Goal: Task Accomplishment & Management: Manage account settings

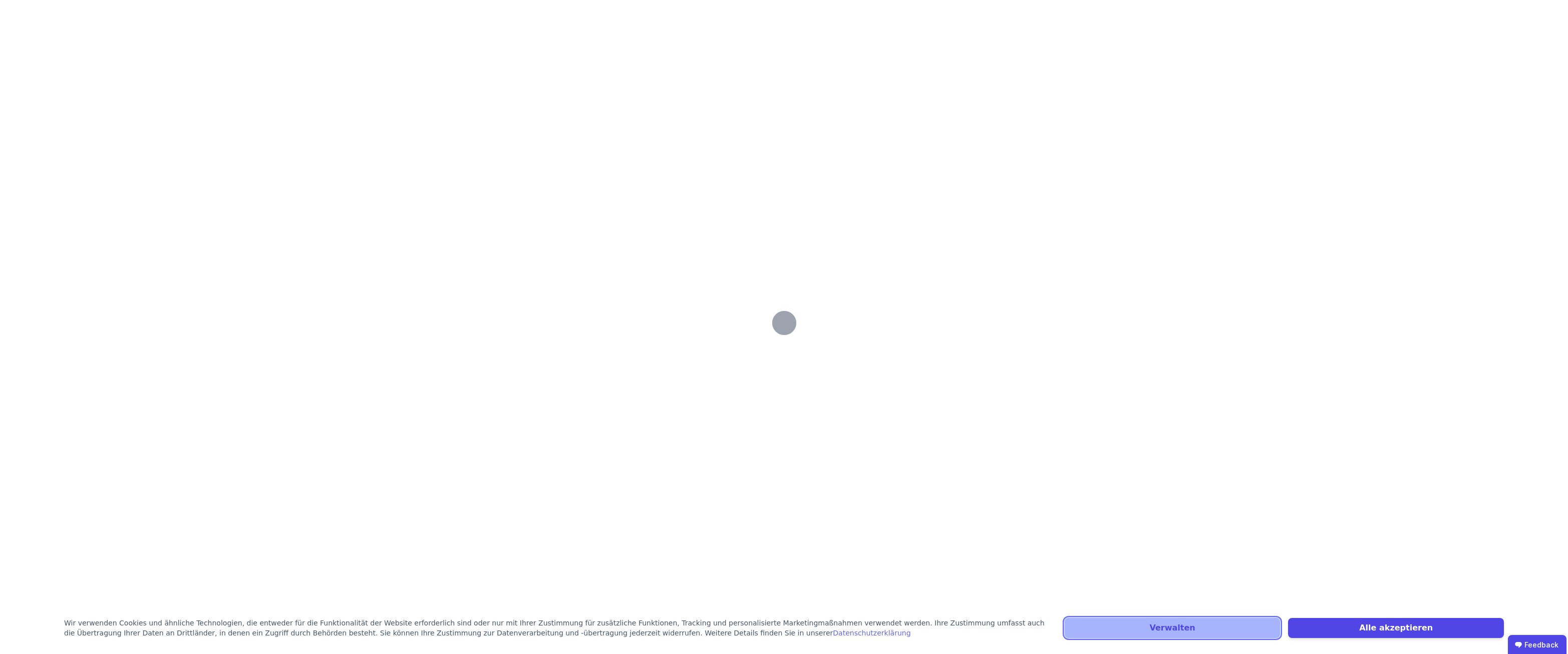
click at [1172, 626] on button "Verwalten" at bounding box center [1172, 627] width 216 height 20
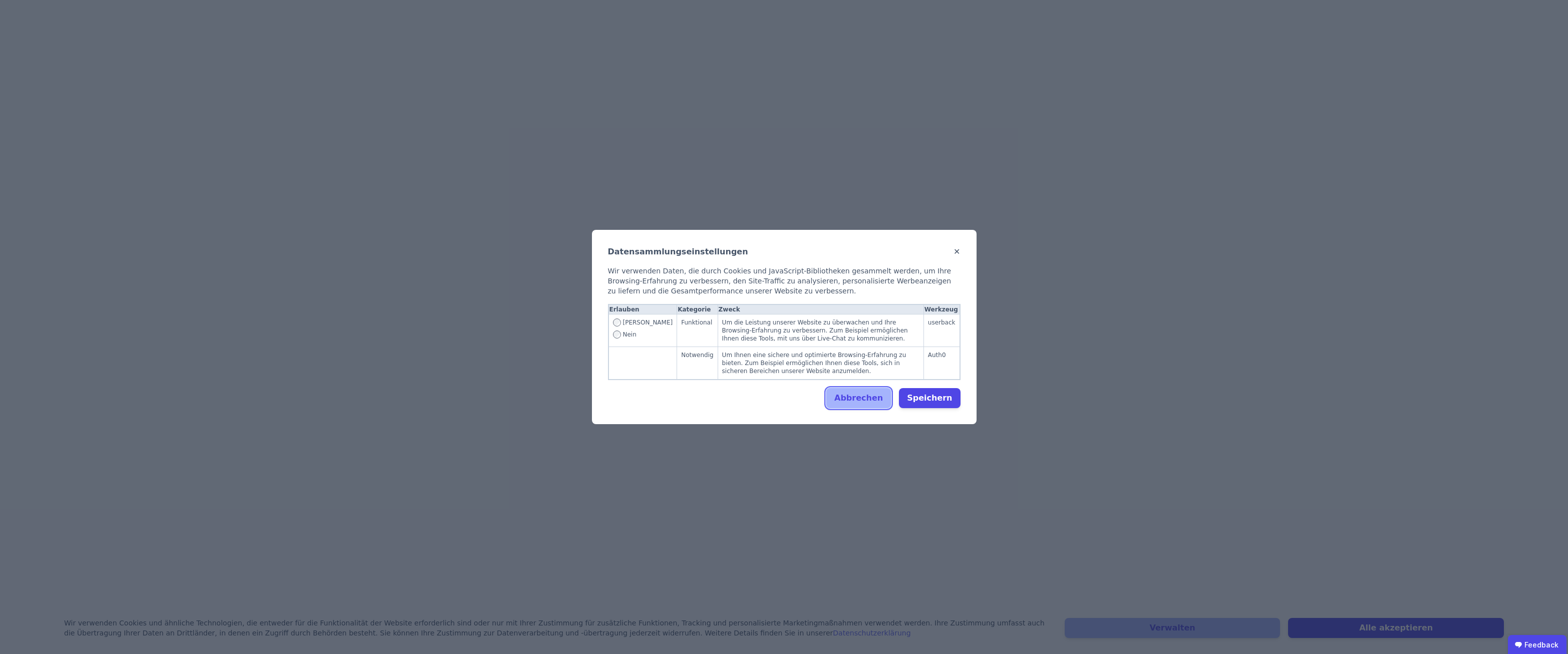
click at [884, 388] on button "Abbrechen" at bounding box center [858, 398] width 65 height 20
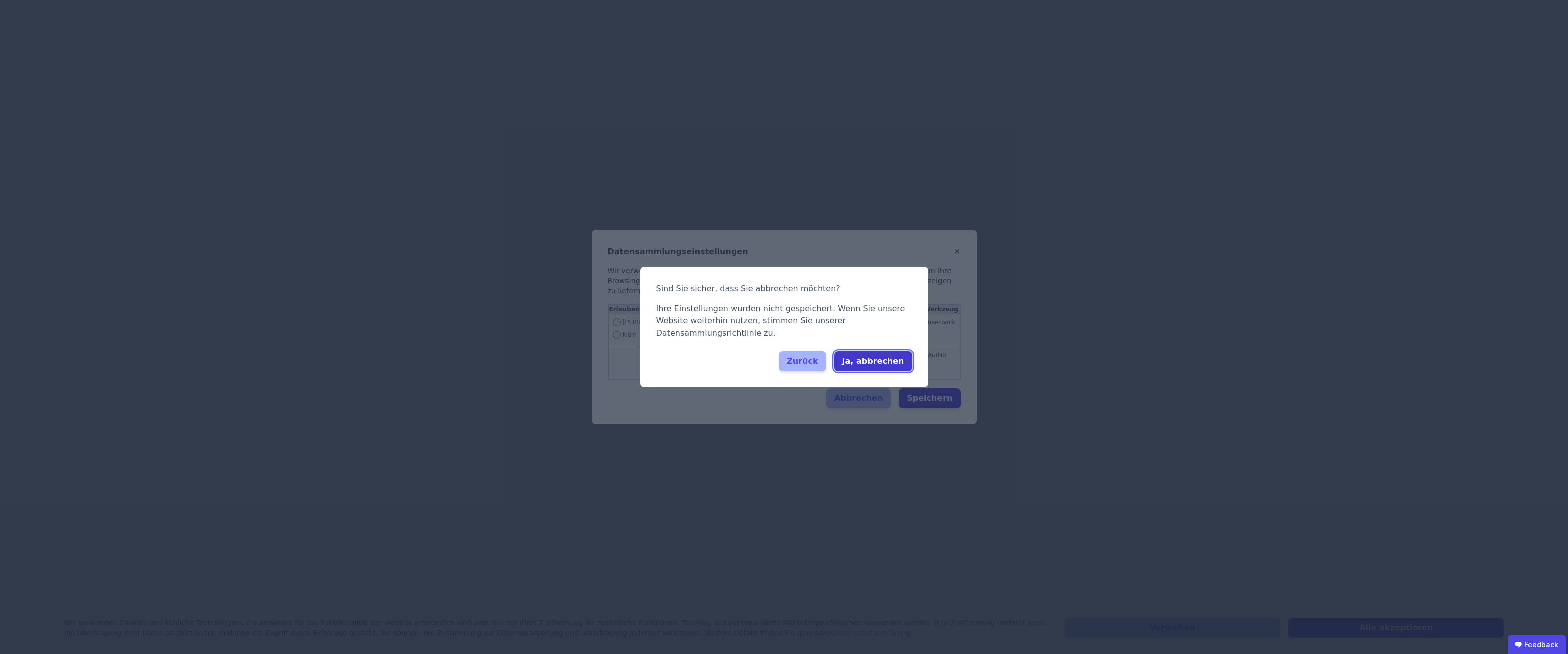
click at [873, 361] on button "Ja, abbrechen" at bounding box center [873, 361] width 78 height 20
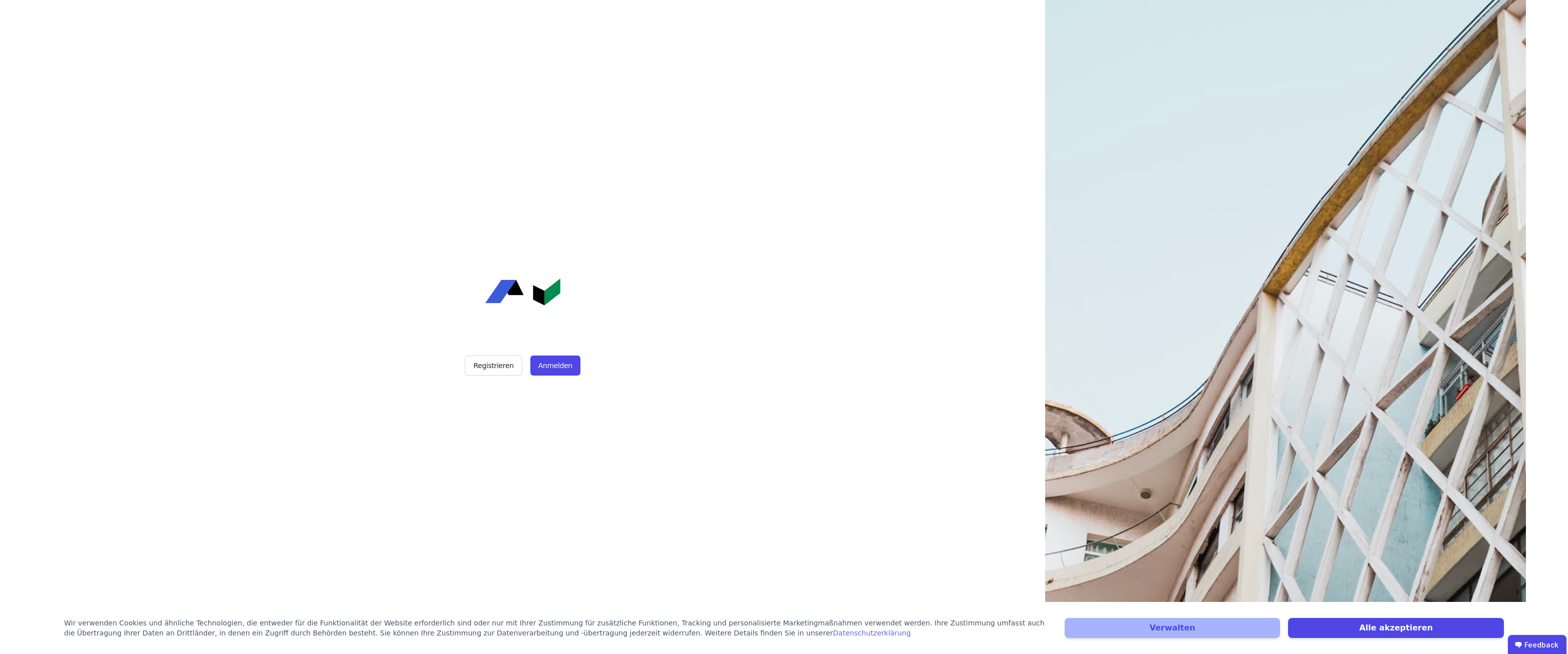
drag, startPoint x: 643, startPoint y: 340, endPoint x: 552, endPoint y: 352, distance: 91.8
click at [643, 340] on div "Registrieren Anmelden" at bounding box center [522, 327] width 250 height 654
click at [554, 364] on button "Anmelden" at bounding box center [556, 365] width 50 height 20
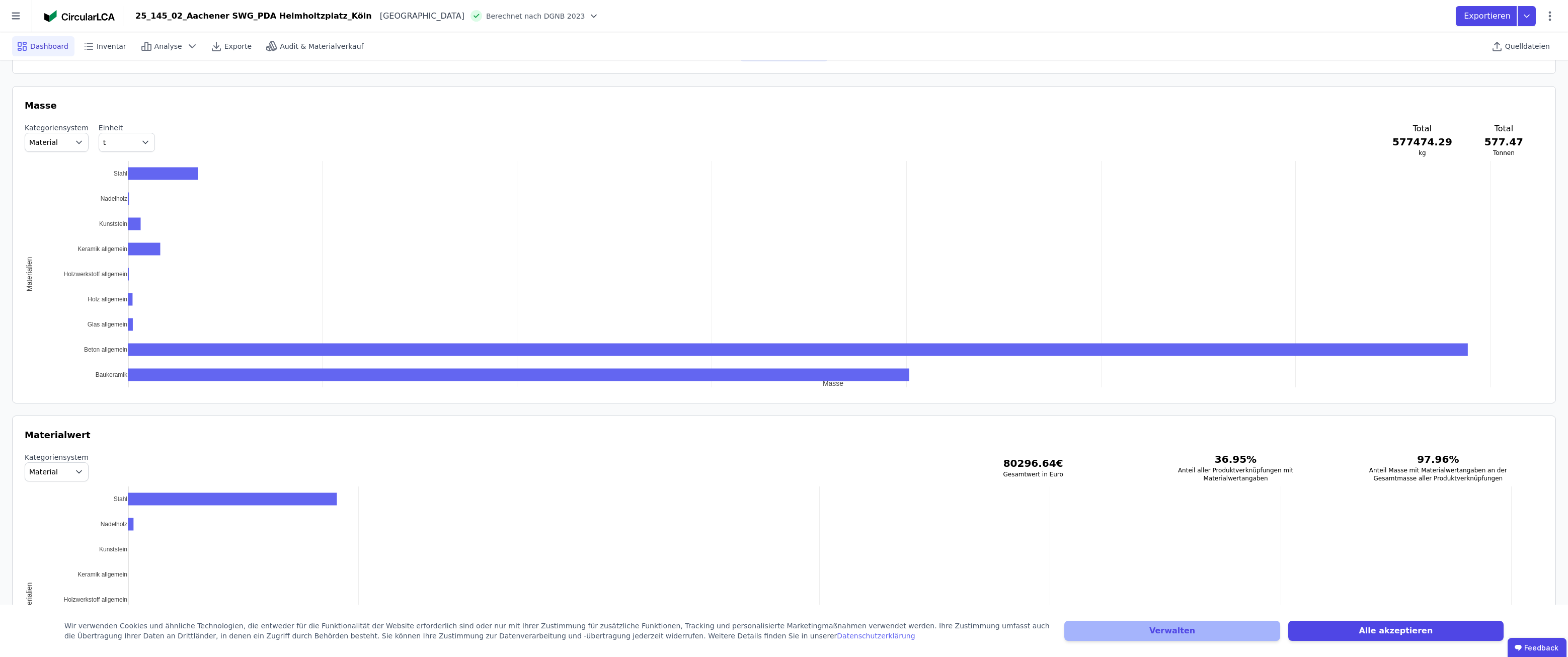
scroll to position [979, 0]
